Goal: Task Accomplishment & Management: Manage account settings

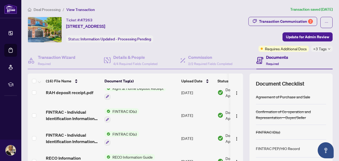
scroll to position [181, 0]
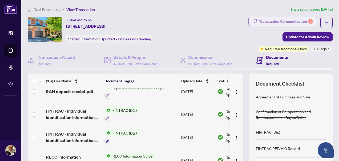
click at [281, 18] on div "Transaction Communication 2" at bounding box center [286, 21] width 54 height 9
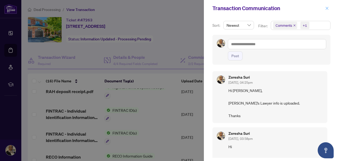
click at [327, 8] on icon "close" at bounding box center [327, 8] width 4 height 4
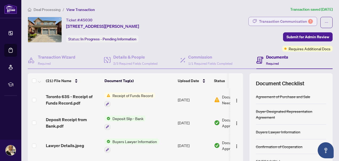
click at [278, 18] on div "Transaction Communication 1" at bounding box center [286, 21] width 54 height 9
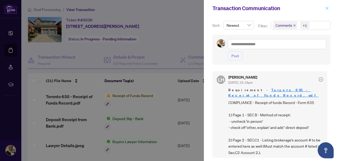
click at [327, 6] on span "button" at bounding box center [327, 8] width 4 height 9
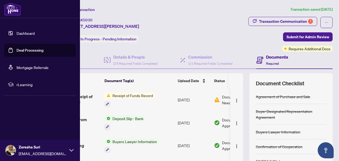
click at [18, 48] on link "Deal Processing" at bounding box center [30, 50] width 27 height 5
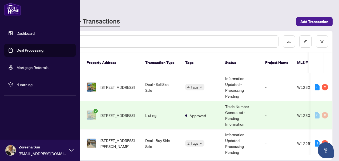
click at [27, 48] on link "Deal Processing" at bounding box center [30, 50] width 27 height 5
click at [35, 49] on link "Deal Processing" at bounding box center [30, 50] width 27 height 5
click at [19, 49] on link "Deal Processing" at bounding box center [30, 50] width 27 height 5
click at [17, 48] on link "Deal Processing" at bounding box center [30, 50] width 27 height 5
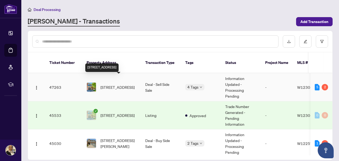
click at [123, 84] on span "3966 Skyview St, Mississauga, Ontario L5M 8A2, Canada" at bounding box center [118, 87] width 34 height 6
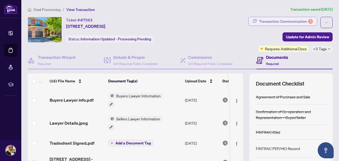
click at [274, 19] on div "Transaction Communication 2" at bounding box center [286, 21] width 54 height 9
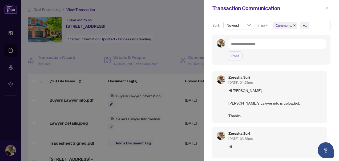
click at [327, 7] on icon "close" at bounding box center [327, 8] width 4 height 4
